Goal: Find specific page/section: Find specific page/section

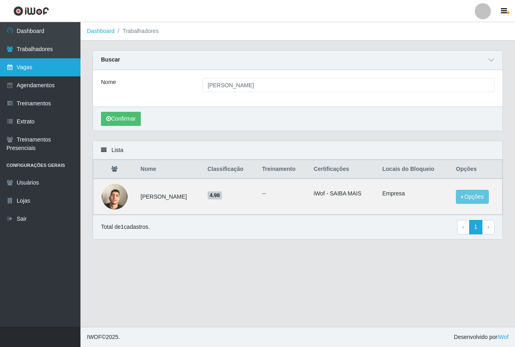
click at [33, 68] on link "Vagas" at bounding box center [40, 67] width 80 height 18
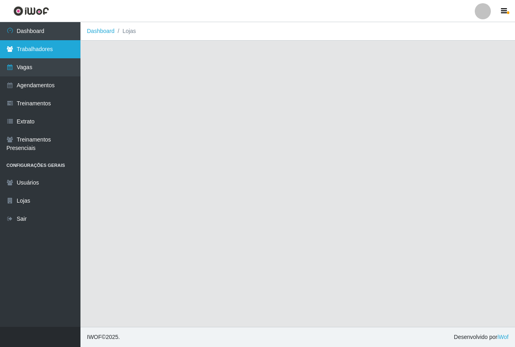
click at [32, 51] on link "Trabalhadores" at bounding box center [40, 49] width 80 height 18
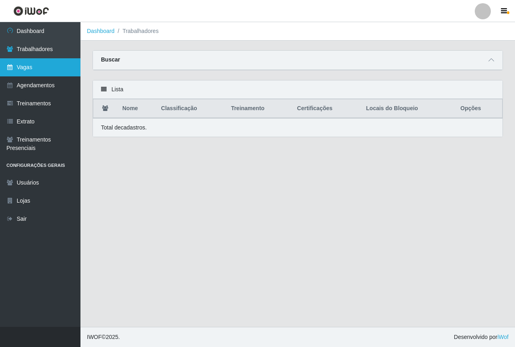
click at [37, 66] on link "Vagas" at bounding box center [40, 67] width 80 height 18
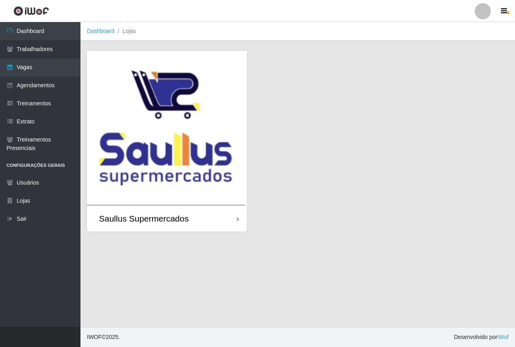
click at [138, 117] on img at bounding box center [167, 128] width 160 height 155
